Goal: Navigation & Orientation: Find specific page/section

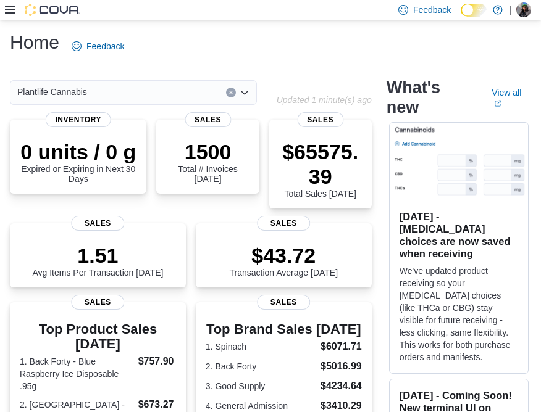
click at [8, 9] on icon at bounding box center [10, 10] width 10 height 10
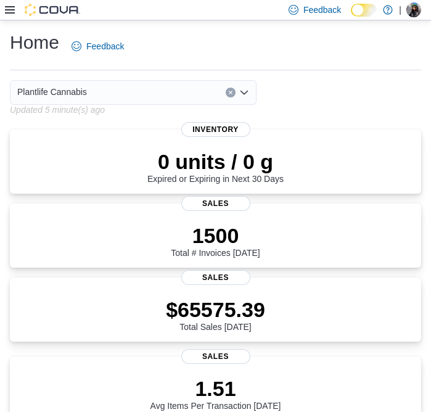
click at [212, 93] on div "Plantlife Cannabis" at bounding box center [133, 92] width 247 height 25
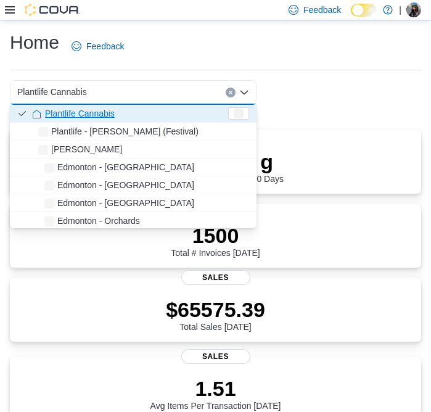
click at [212, 93] on div "Plantlife Cannabis Combo box. Selected. Plantlife Cannabis. Press Backspace to …" at bounding box center [133, 92] width 247 height 25
click at [136, 83] on div "Plantlife Cannabis Combo box. Selected. Plantlife Cannabis. Press Backspace to …" at bounding box center [133, 92] width 247 height 25
click at [232, 91] on icon "Clear input" at bounding box center [230, 92] width 3 height 3
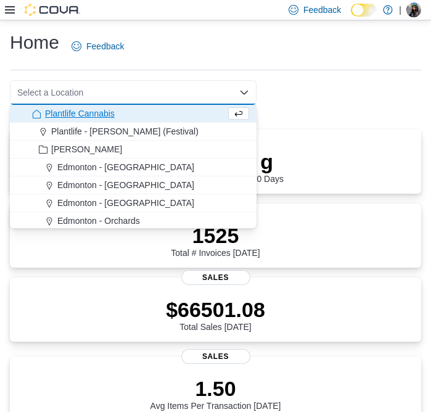
click at [169, 49] on div "Home Feedback" at bounding box center [216, 46] width 412 height 32
